Goal: Find specific page/section: Find specific page/section

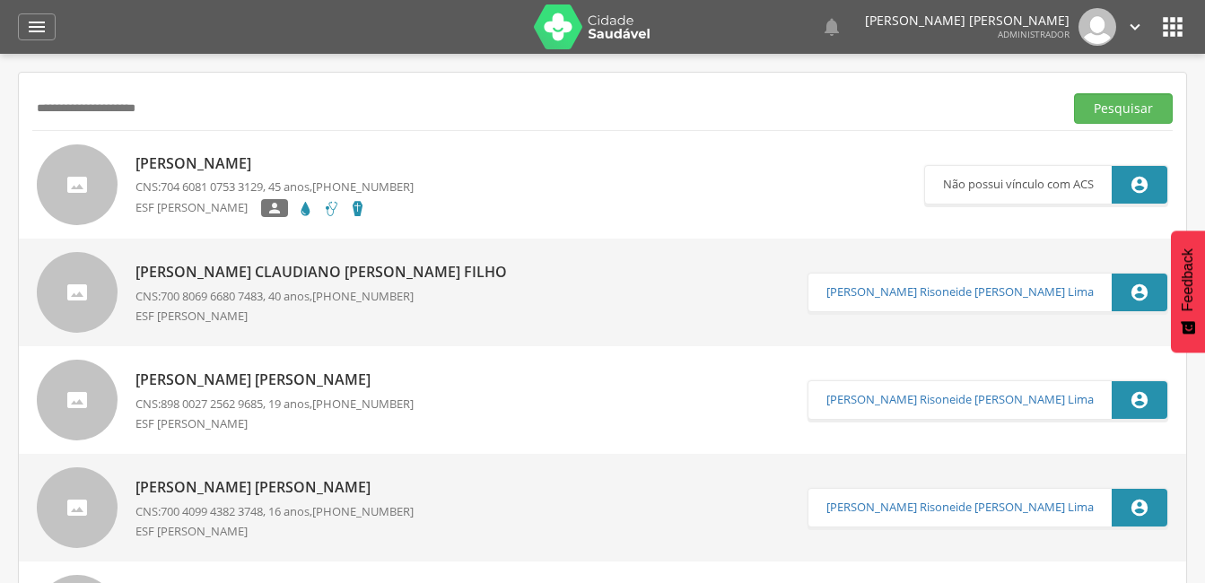
click at [166, 109] on input "**********" at bounding box center [543, 108] width 1023 height 30
type input "*"
type input "**********"
click at [1144, 101] on button "Pesquisar" at bounding box center [1123, 108] width 99 height 30
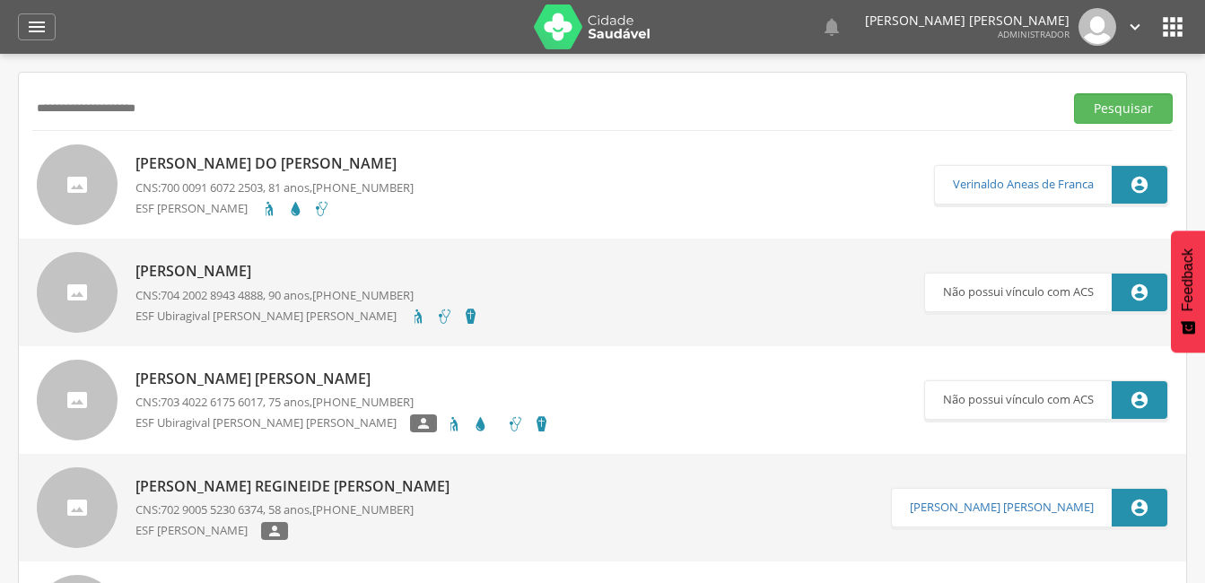
click at [246, 166] on p "[PERSON_NAME] do [PERSON_NAME]" at bounding box center [274, 163] width 278 height 21
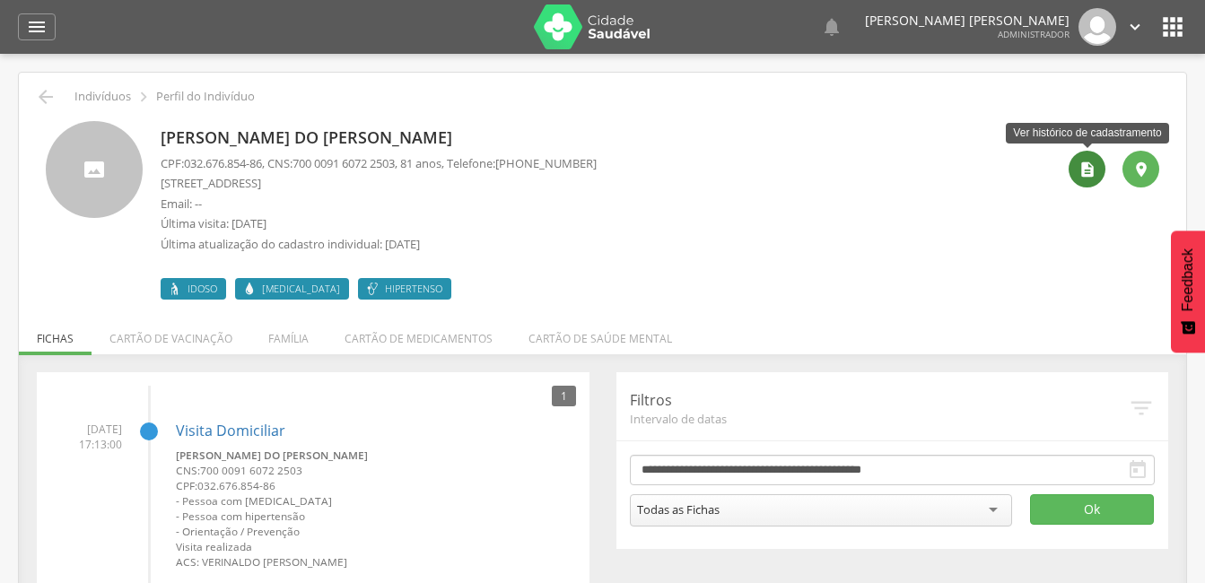
click at [1086, 169] on icon "" at bounding box center [1087, 170] width 18 height 18
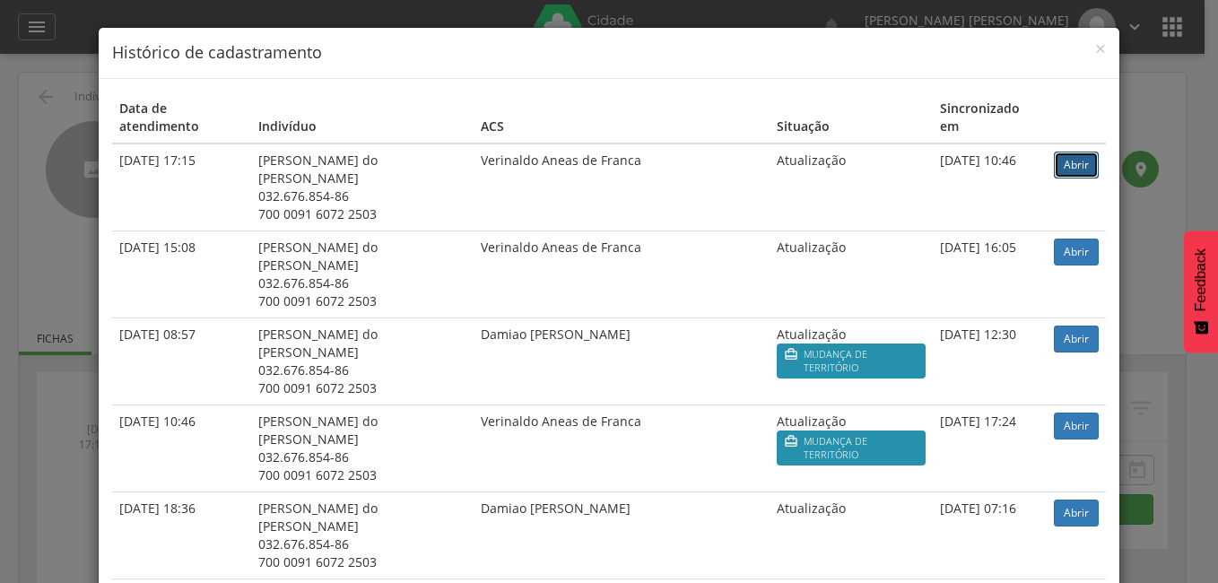
click at [1054, 152] on link "Abrir" at bounding box center [1076, 165] width 45 height 27
click at [1095, 45] on span "×" at bounding box center [1100, 48] width 11 height 25
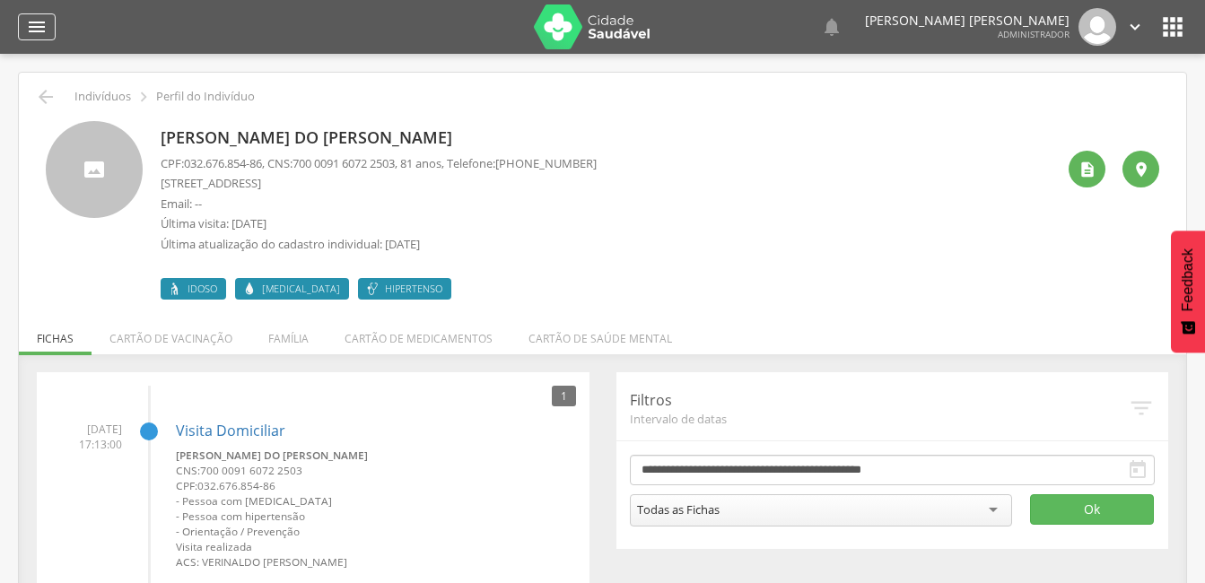
click at [40, 24] on icon "" at bounding box center [37, 27] width 22 height 22
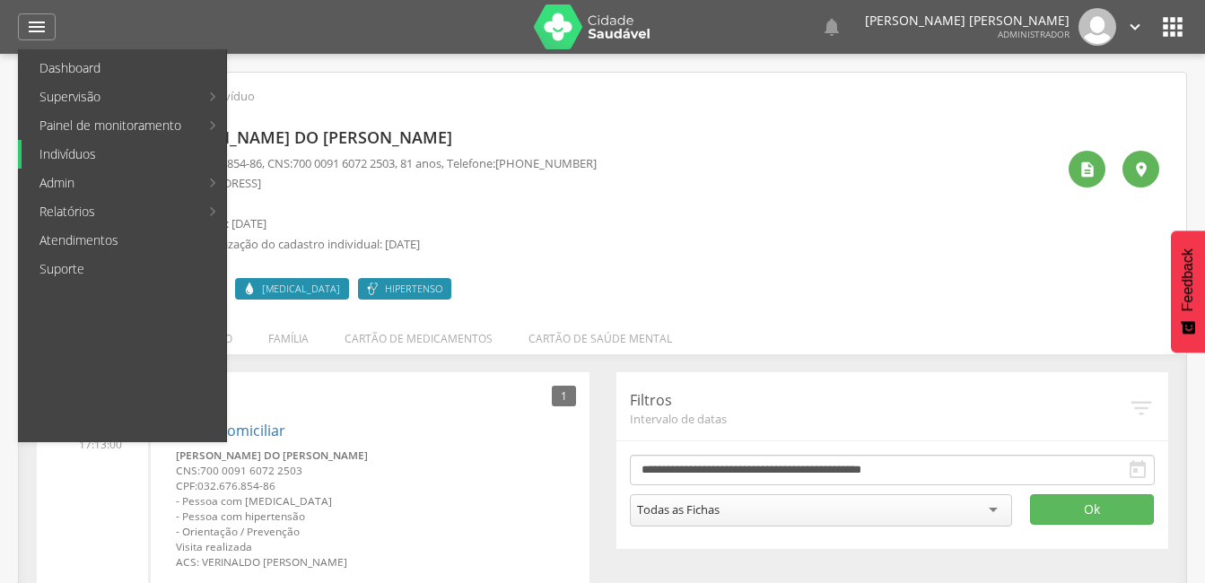
click at [110, 149] on link "Indivíduos" at bounding box center [124, 154] width 204 height 29
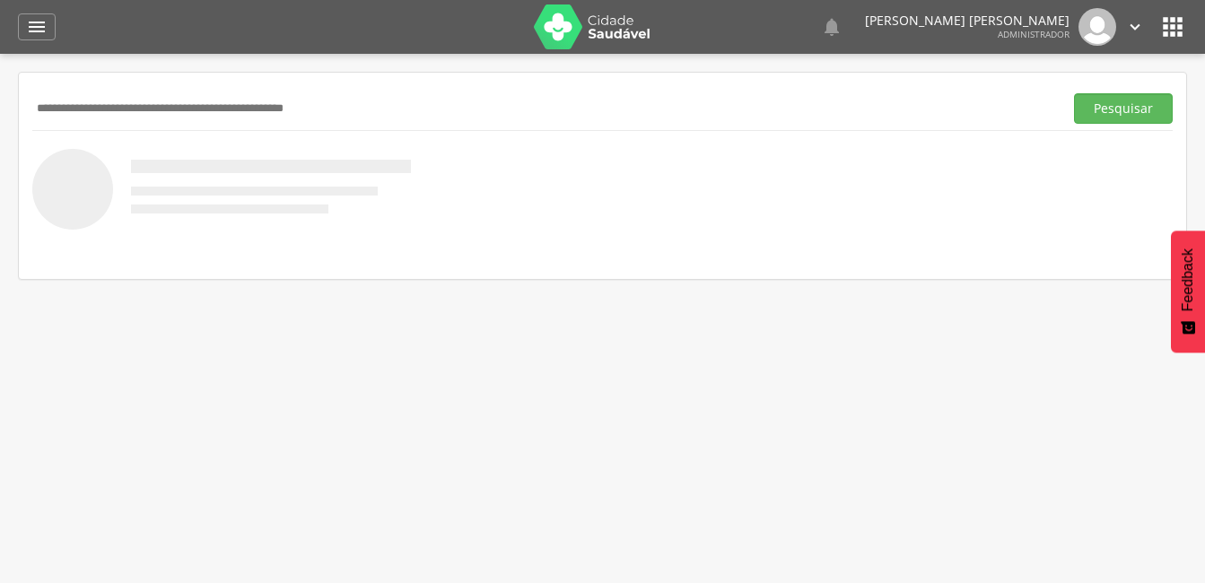
click at [83, 117] on input "text" at bounding box center [543, 108] width 1023 height 30
type input "********"
click at [1090, 112] on button "Pesquisar" at bounding box center [1123, 108] width 99 height 30
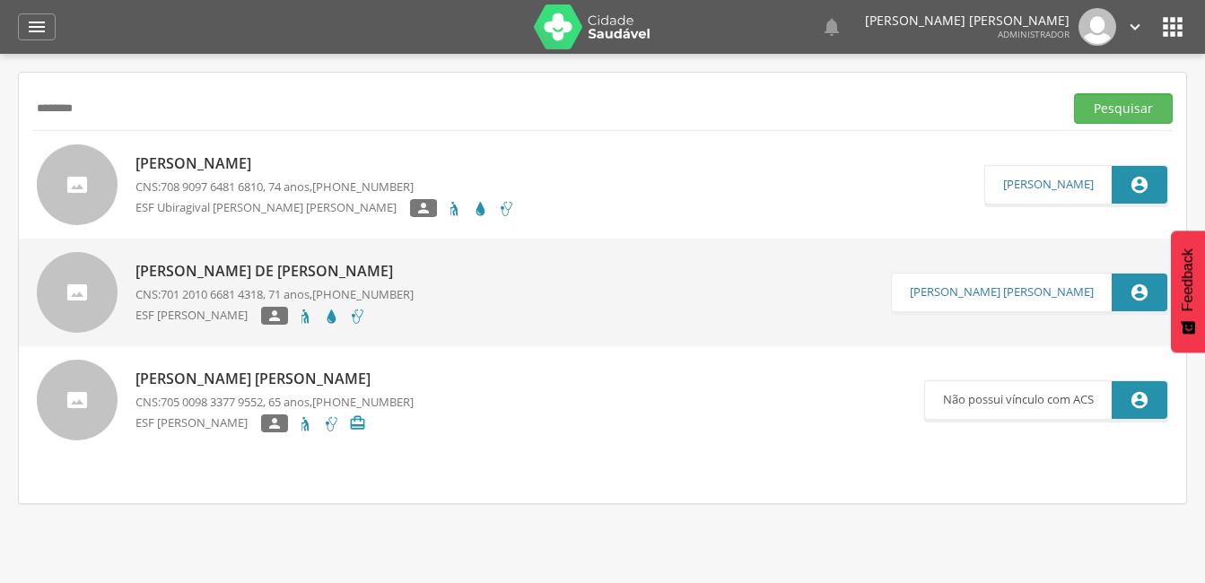
click at [150, 266] on p "[PERSON_NAME] de [PERSON_NAME]" at bounding box center [274, 271] width 278 height 21
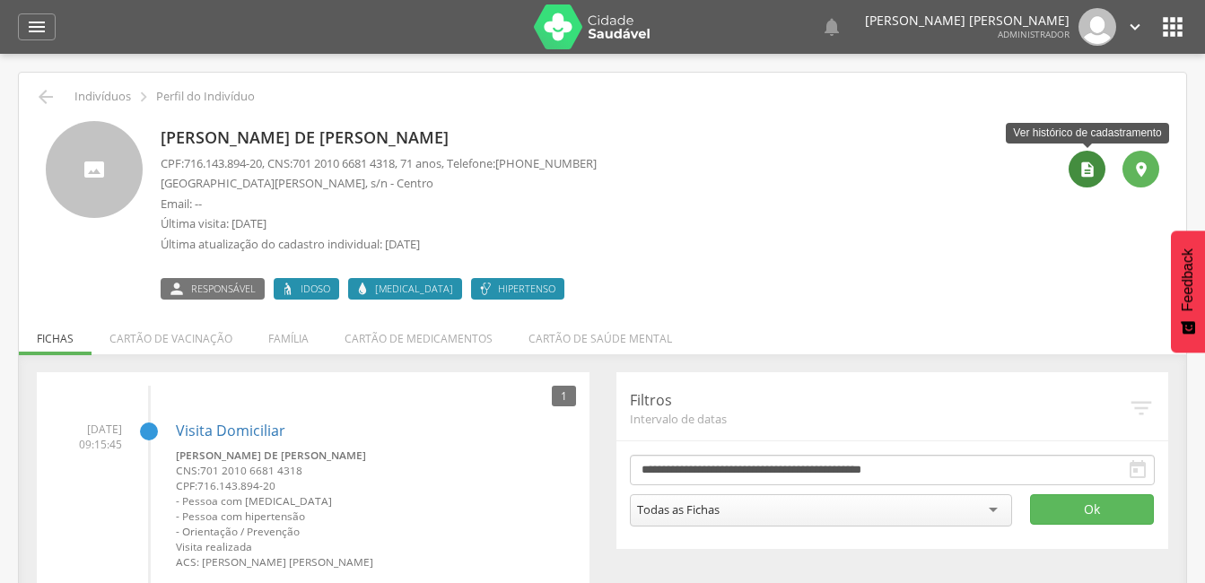
click at [1078, 174] on icon "" at bounding box center [1087, 170] width 18 height 18
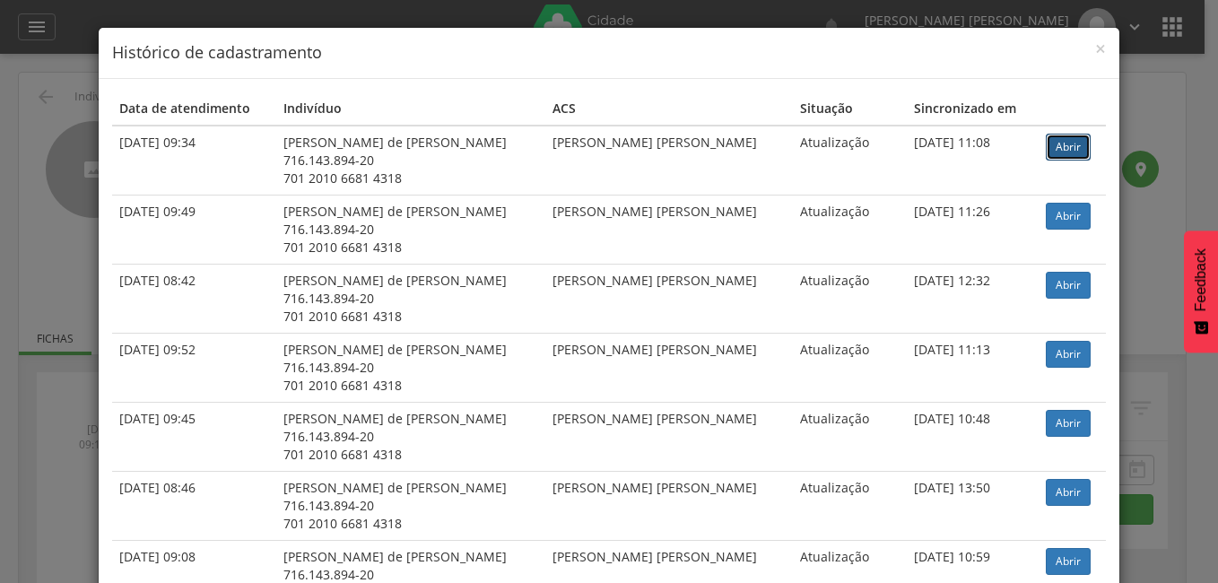
click at [1049, 144] on link "Abrir" at bounding box center [1068, 147] width 45 height 27
